Goal: Find specific page/section: Find specific page/section

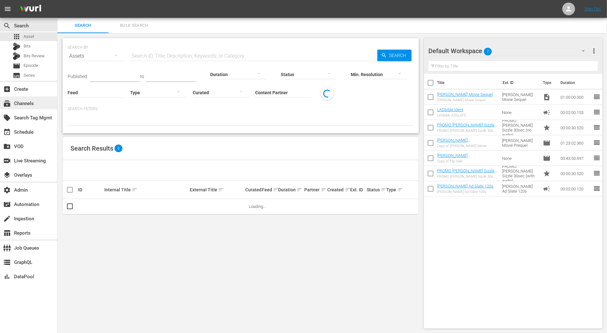
click at [45, 100] on div "subscriptions Channels" at bounding box center [28, 103] width 57 height 13
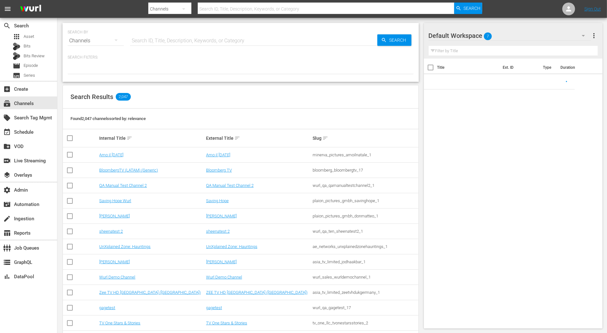
click at [151, 41] on input "text" at bounding box center [253, 40] width 247 height 15
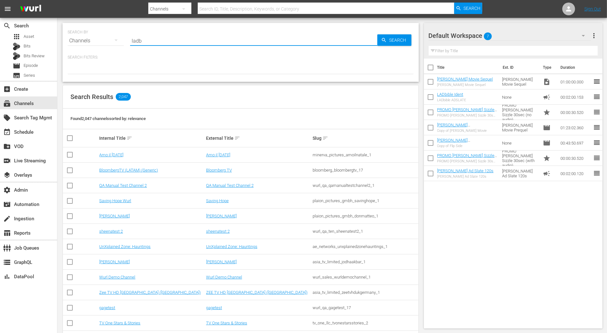
type input "ladb"
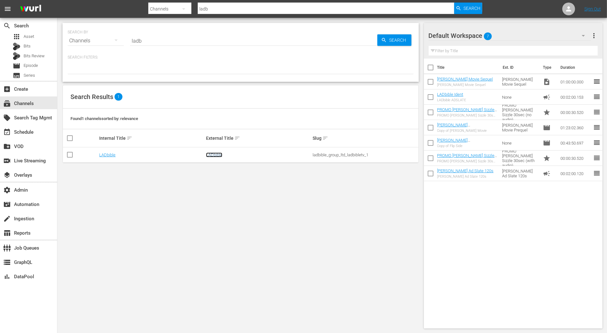
click at [215, 155] on link "LADbible" at bounding box center [214, 155] width 16 height 5
